Goal: Find specific page/section: Find specific page/section

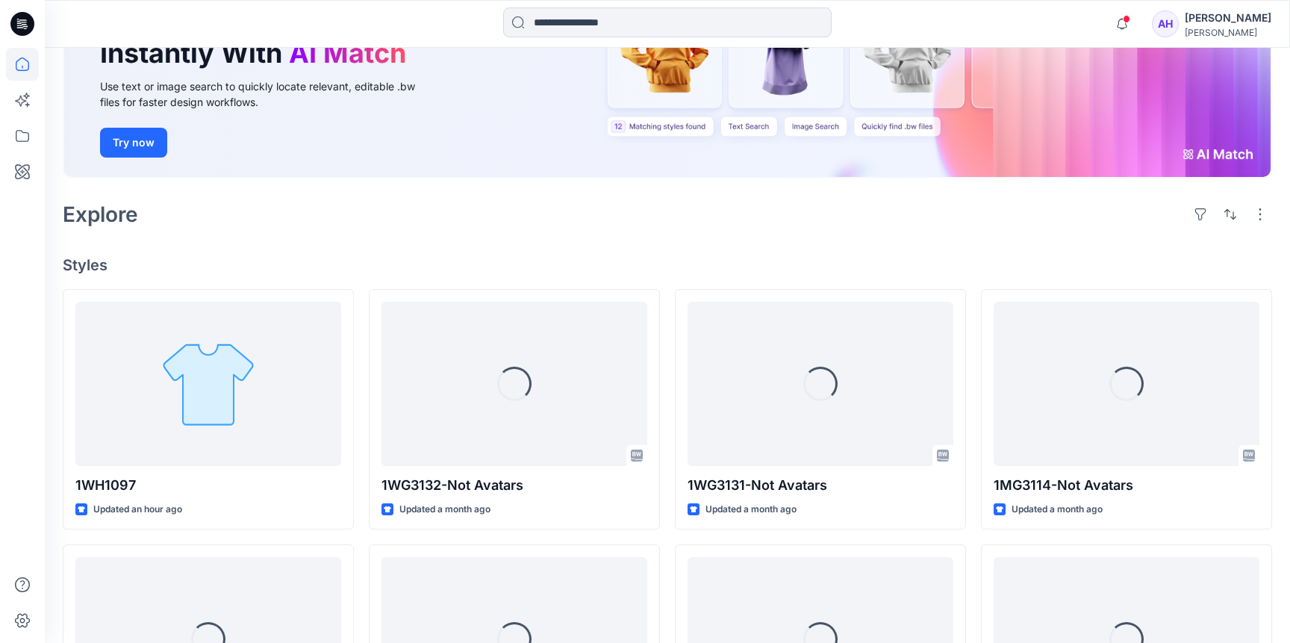
scroll to position [199, 0]
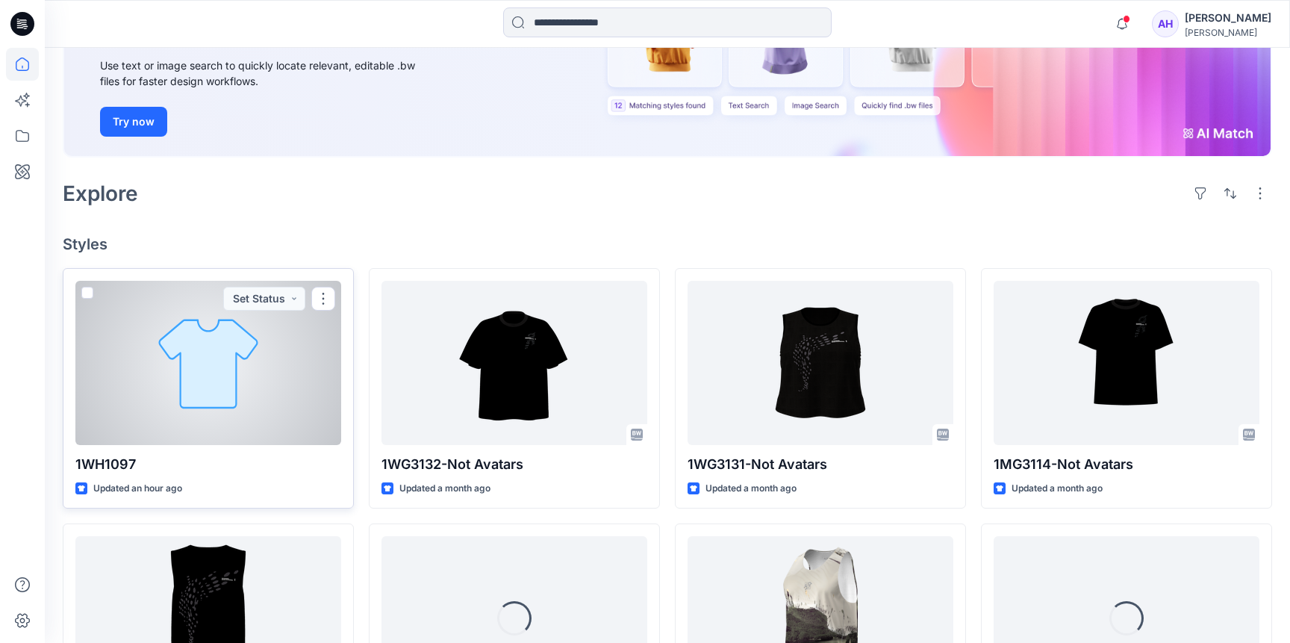
click at [131, 464] on p "1WH1097" at bounding box center [208, 464] width 266 height 21
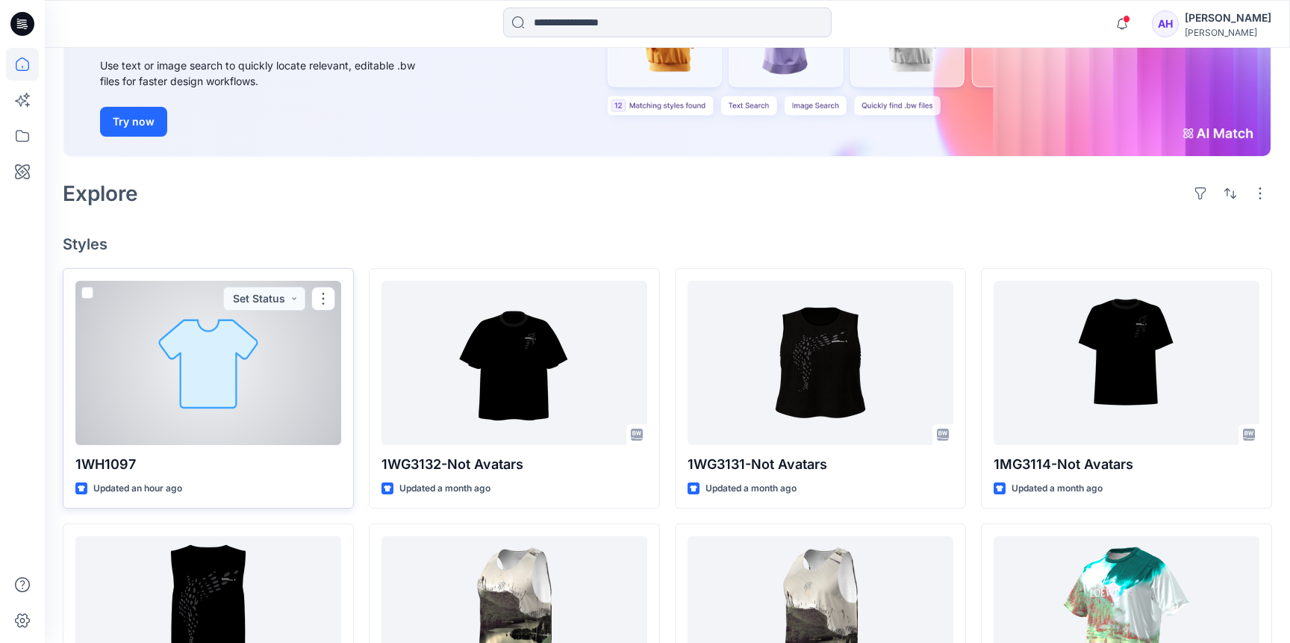
click at [211, 447] on div "1WH1097 Updated an hour ago Set Status" at bounding box center [208, 388] width 291 height 241
click at [202, 390] on div at bounding box center [208, 363] width 266 height 164
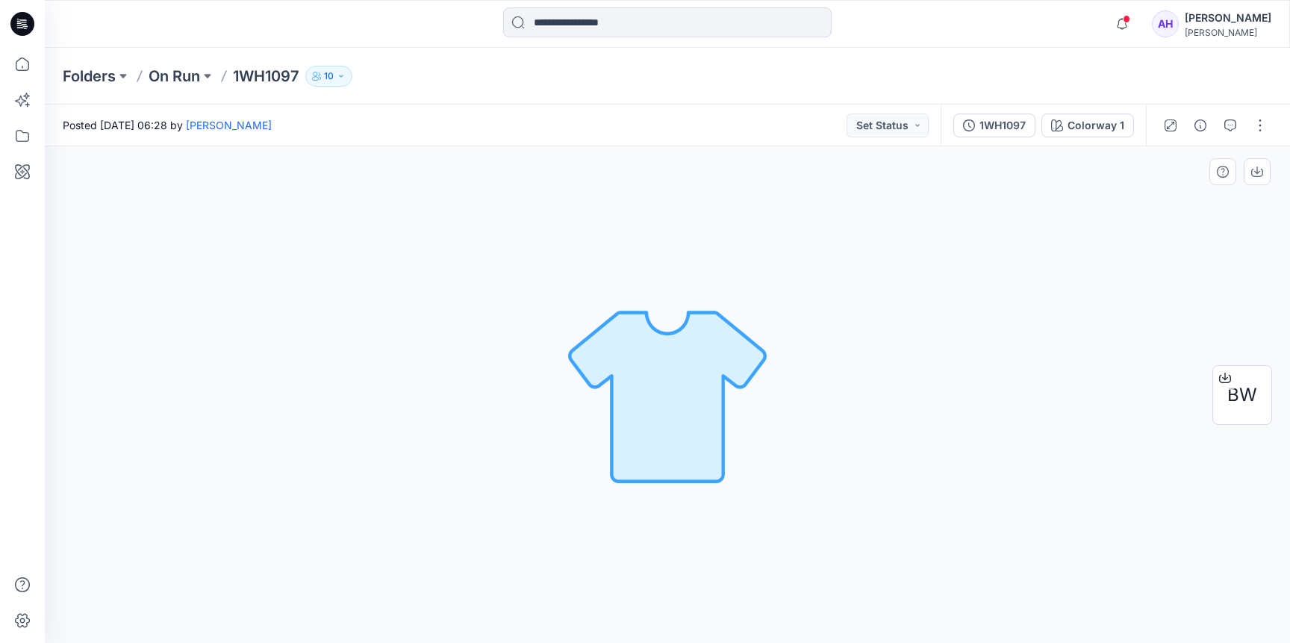
click at [647, 360] on img at bounding box center [667, 394] width 209 height 209
click at [1231, 391] on span "BW" at bounding box center [1243, 395] width 30 height 27
